Goal: Navigation & Orientation: Find specific page/section

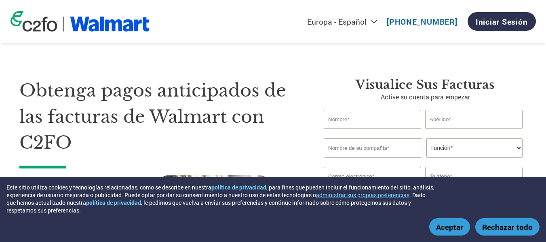
select select "es-ES"
